Goal: Navigation & Orientation: Understand site structure

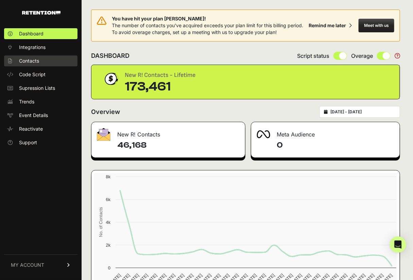
click at [45, 64] on link "Contacts" at bounding box center [40, 60] width 73 height 11
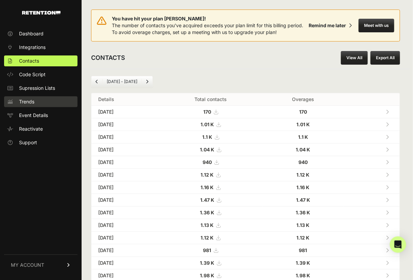
click at [31, 104] on span "Trends" at bounding box center [26, 101] width 15 height 7
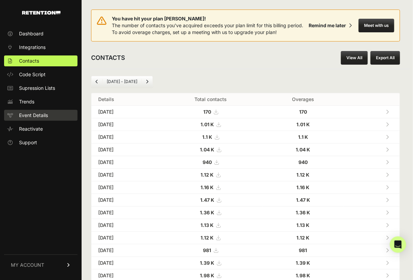
click at [34, 118] on span "Event Details" at bounding box center [33, 115] width 29 height 7
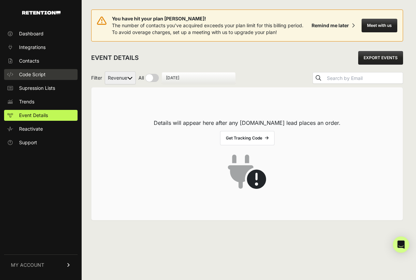
click at [34, 70] on link "Code Script" at bounding box center [40, 74] width 73 height 11
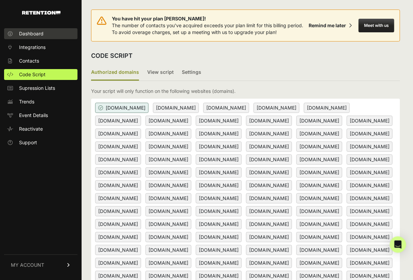
click at [45, 32] on link "Dashboard" at bounding box center [40, 33] width 73 height 11
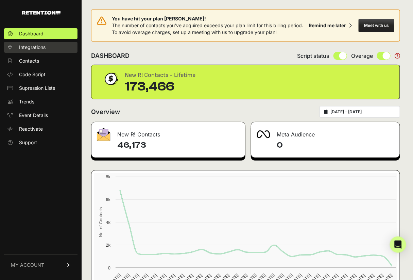
click at [45, 48] on span "Integrations" at bounding box center [32, 47] width 27 height 7
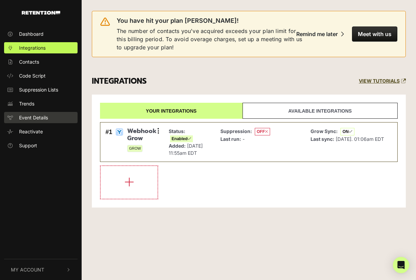
click at [33, 114] on span "Event Details" at bounding box center [33, 117] width 29 height 7
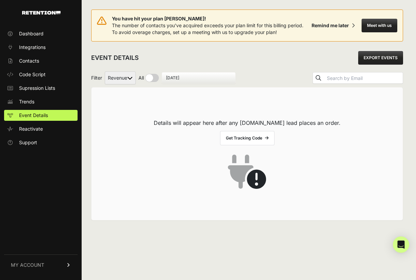
click at [120, 78] on select "Revenue" at bounding box center [120, 77] width 31 height 13
click at [36, 125] on link "Reactivate" at bounding box center [40, 129] width 73 height 11
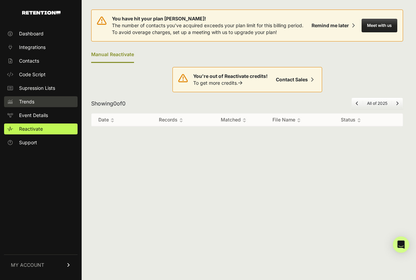
click at [33, 104] on span "Trends" at bounding box center [26, 101] width 15 height 7
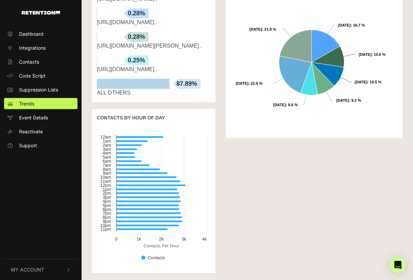
scroll to position [461, 0]
click at [38, 88] on span "Suppression Lists" at bounding box center [38, 89] width 39 height 7
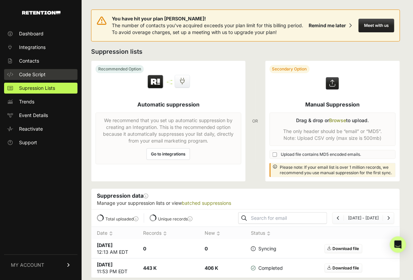
click at [30, 75] on span "Code Script" at bounding box center [32, 74] width 27 height 7
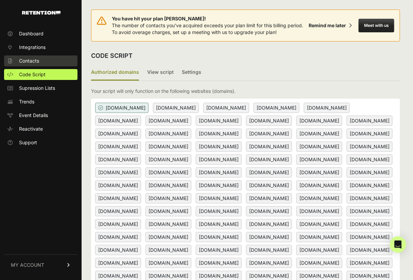
click at [36, 59] on span "Contacts" at bounding box center [29, 61] width 20 height 7
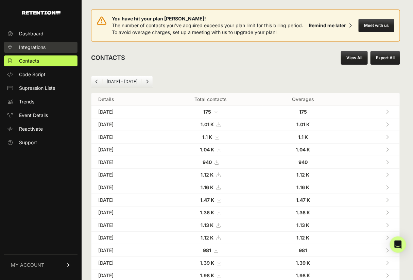
click at [38, 46] on span "Integrations" at bounding box center [32, 47] width 27 height 7
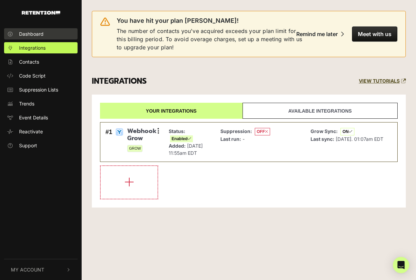
click at [43, 34] on span "Dashboard" at bounding box center [31, 33] width 24 height 7
